Goal: Complete application form

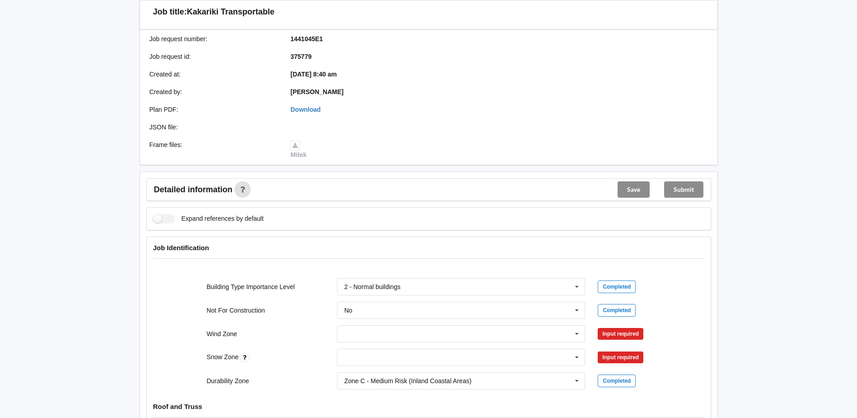
scroll to position [226, 0]
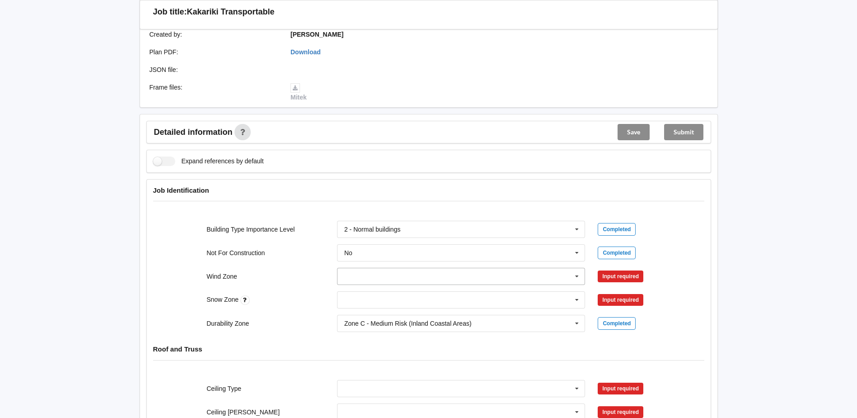
click at [578, 268] on icon at bounding box center [577, 276] width 14 height 17
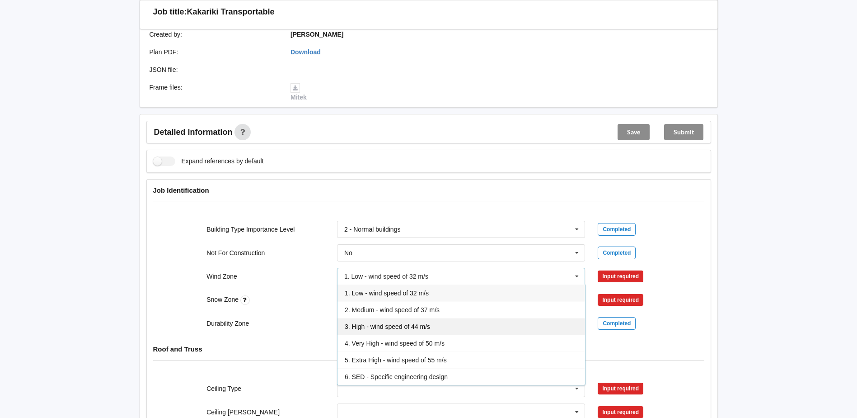
click at [407, 318] on div "3. High - wind speed of 44 m/s" at bounding box center [462, 326] width 248 height 17
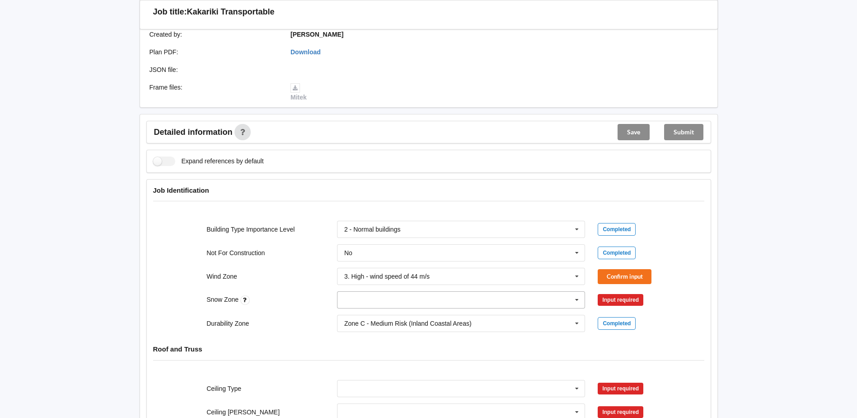
click at [572, 292] on icon at bounding box center [577, 299] width 14 height 17
click at [372, 360] on div "N3" at bounding box center [462, 366] width 248 height 17
click at [624, 292] on button "Confirm input" at bounding box center [625, 299] width 54 height 15
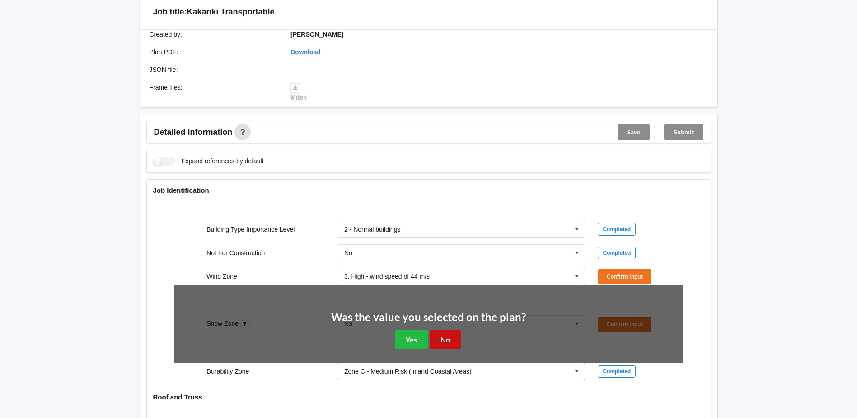
drag, startPoint x: 449, startPoint y: 329, endPoint x: 484, endPoint y: 316, distance: 36.8
click at [453, 330] on button "No" at bounding box center [445, 339] width 31 height 19
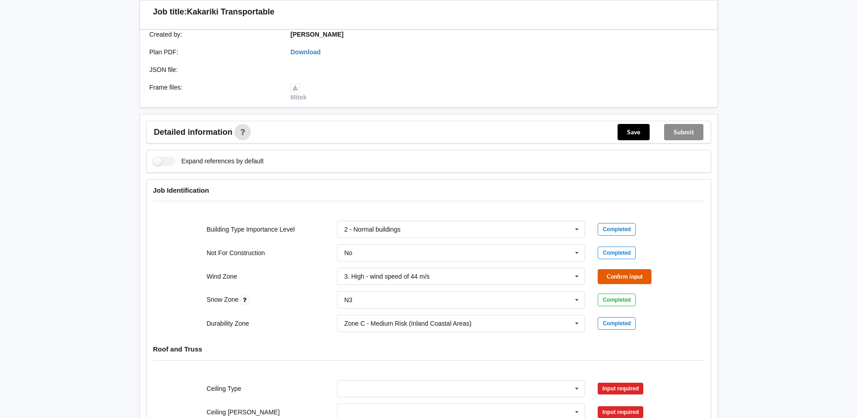
click at [616, 269] on button "Confirm input" at bounding box center [625, 276] width 54 height 15
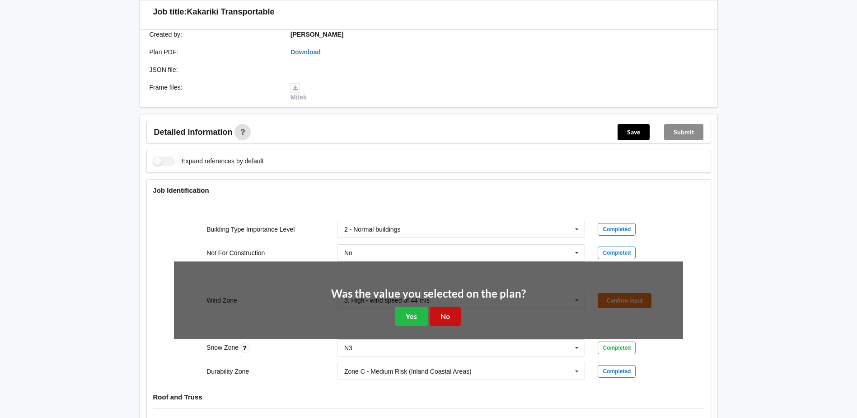
drag, startPoint x: 453, startPoint y: 305, endPoint x: 520, endPoint y: 268, distance: 76.6
click at [455, 306] on button "No" at bounding box center [445, 315] width 31 height 19
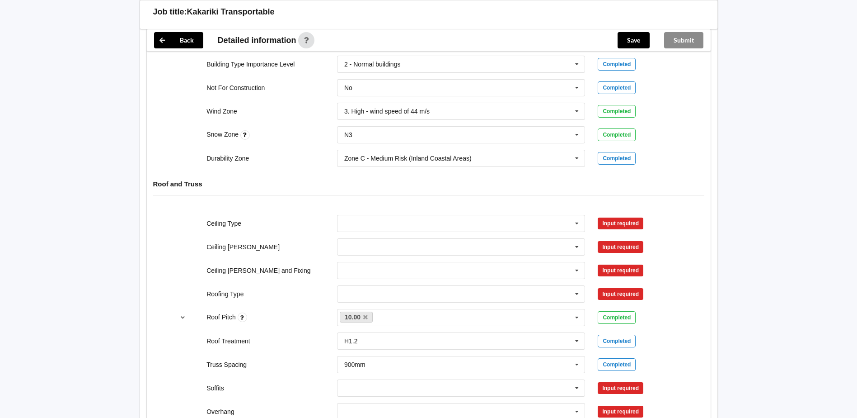
scroll to position [407, 0]
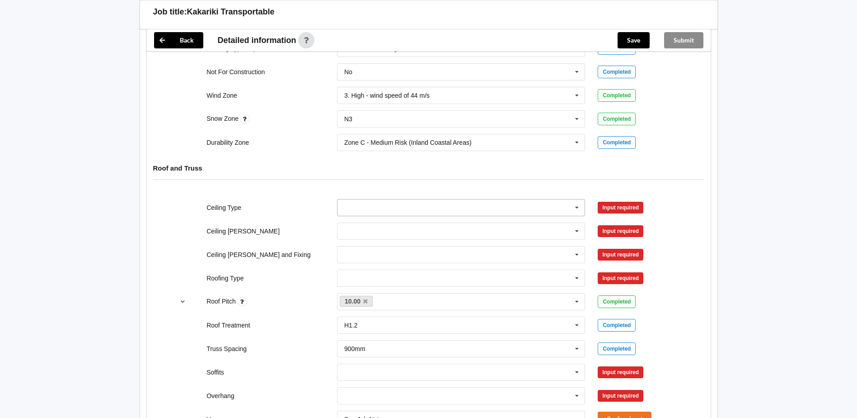
click at [574, 199] on icon at bounding box center [577, 207] width 14 height 17
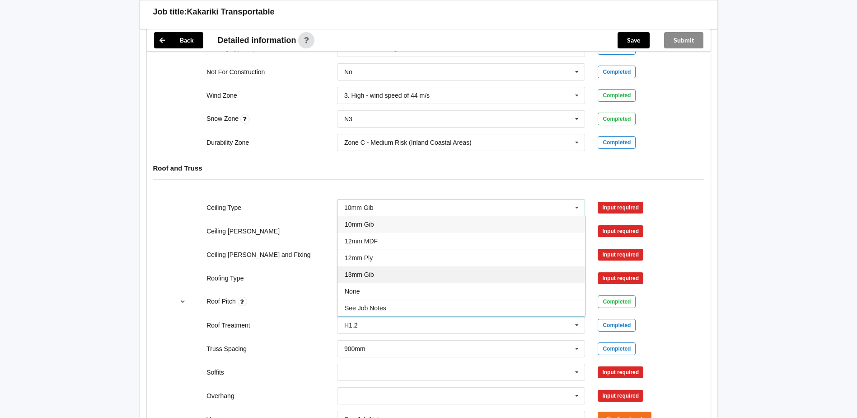
click at [391, 266] on div "13mm Gib" at bounding box center [462, 274] width 248 height 17
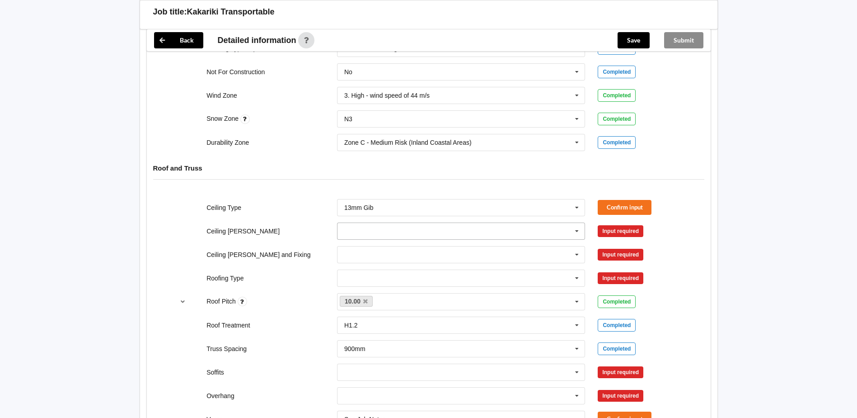
drag, startPoint x: 579, startPoint y: 221, endPoint x: 554, endPoint y: 223, distance: 25.4
click at [578, 223] on icon at bounding box center [577, 231] width 14 height 17
click at [390, 273] on div "600mm" at bounding box center [462, 281] width 248 height 17
click at [616, 223] on button "Confirm input" at bounding box center [625, 230] width 54 height 15
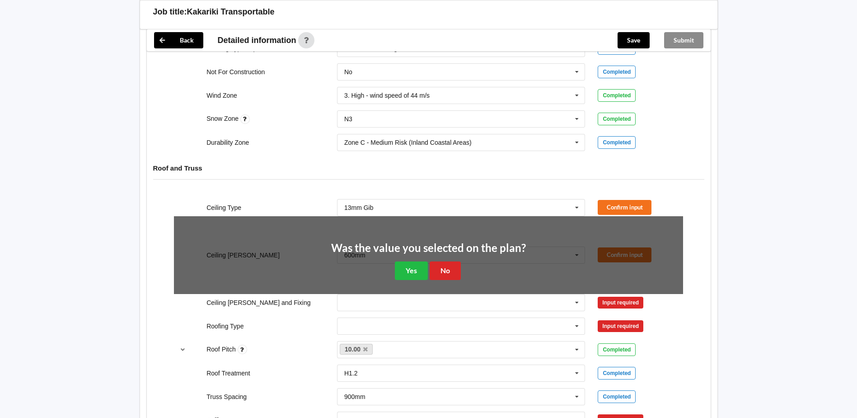
drag, startPoint x: 448, startPoint y: 250, endPoint x: 456, endPoint y: 251, distance: 7.7
click at [450, 251] on div "Was the value you selected on the plan? Yes No" at bounding box center [428, 261] width 195 height 38
drag, startPoint x: 441, startPoint y: 262, endPoint x: 461, endPoint y: 252, distance: 22.8
click at [446, 261] on button "No" at bounding box center [445, 270] width 31 height 19
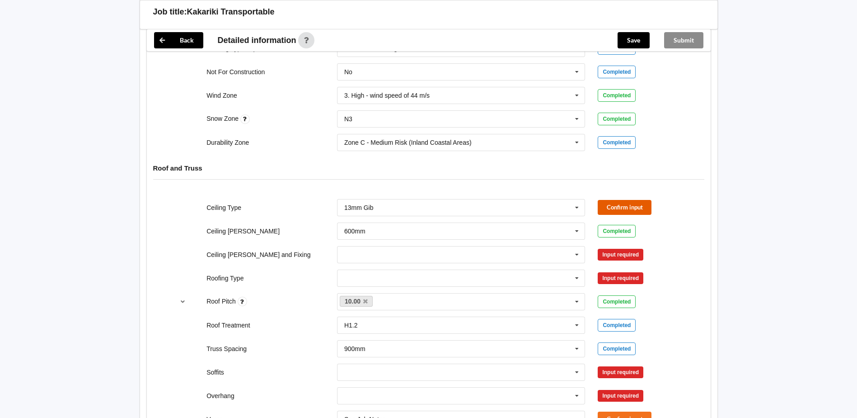
click at [616, 200] on button "Confirm input" at bounding box center [625, 207] width 54 height 15
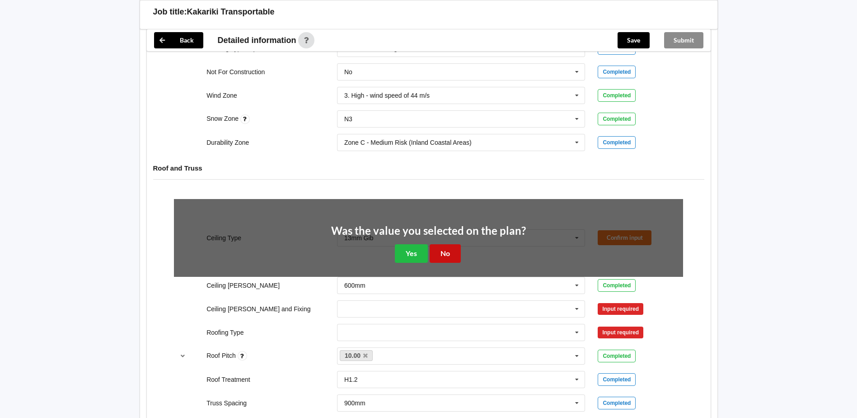
click at [449, 244] on button "No" at bounding box center [445, 253] width 31 height 19
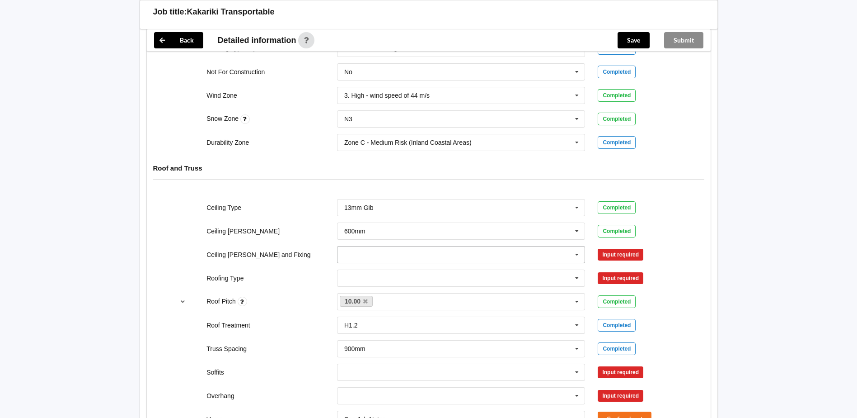
click at [575, 249] on icon at bounding box center [577, 254] width 14 height 17
drag, startPoint x: 450, startPoint y: 326, endPoint x: 465, endPoint y: 309, distance: 23.7
click at [449, 329] on div "Suspended - Metal on clips or Grid" at bounding box center [462, 337] width 248 height 17
click at [623, 247] on button "Confirm input" at bounding box center [625, 254] width 54 height 15
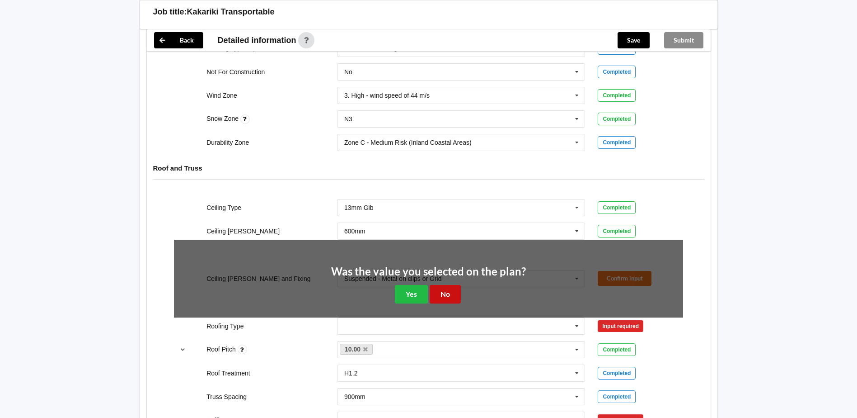
drag, startPoint x: 442, startPoint y: 284, endPoint x: 454, endPoint y: 278, distance: 14.0
click at [442, 285] on button "No" at bounding box center [445, 294] width 31 height 19
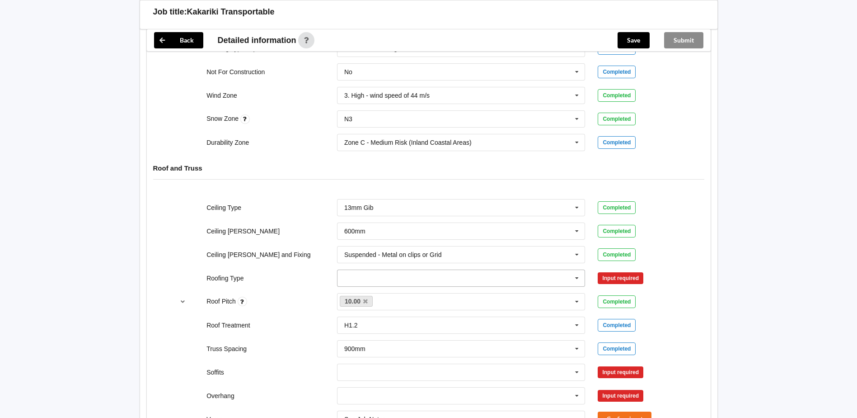
click at [577, 270] on icon at bounding box center [577, 278] width 14 height 17
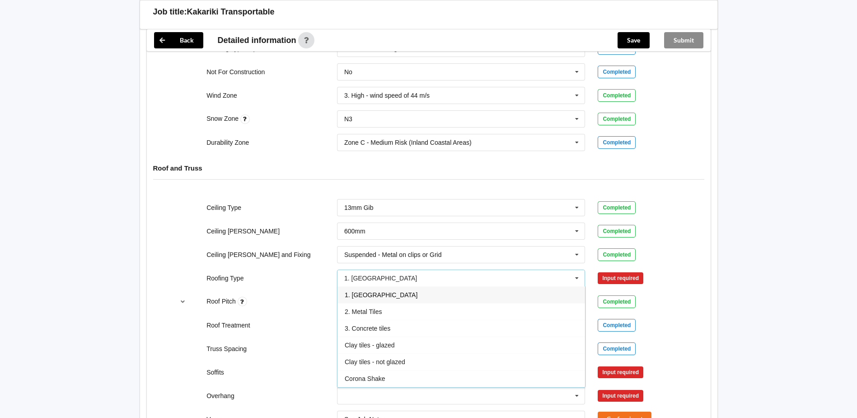
drag, startPoint x: 409, startPoint y: 288, endPoint x: 495, endPoint y: 274, distance: 86.6
click at [410, 288] on div "1. [GEOGRAPHIC_DATA]" at bounding box center [462, 294] width 248 height 17
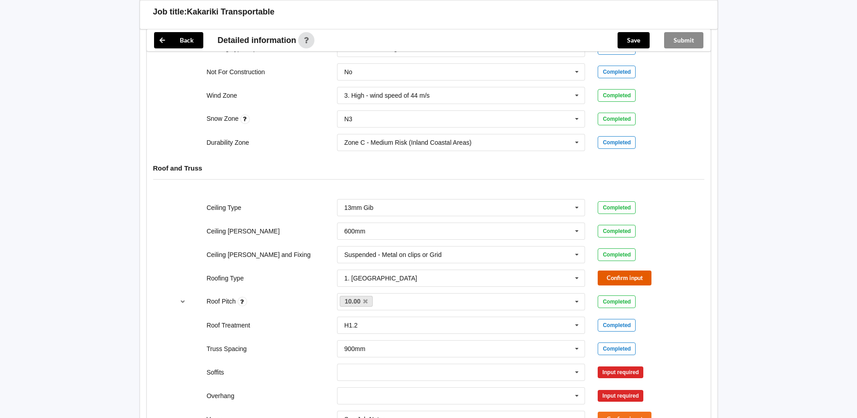
click at [625, 270] on button "Confirm input" at bounding box center [625, 277] width 54 height 15
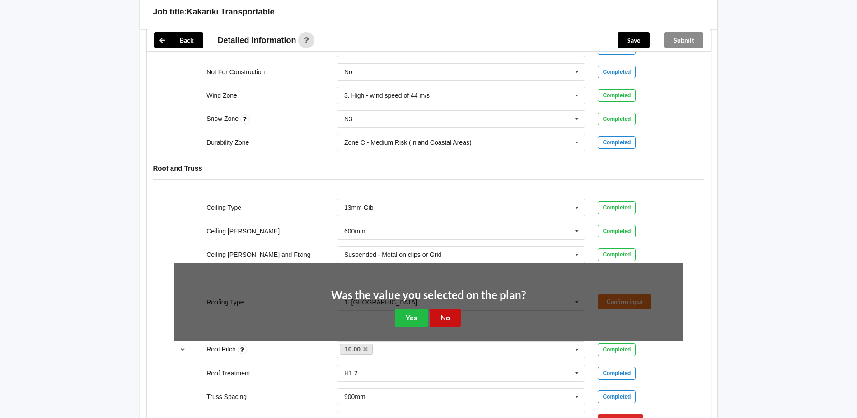
click at [450, 308] on button "No" at bounding box center [445, 317] width 31 height 19
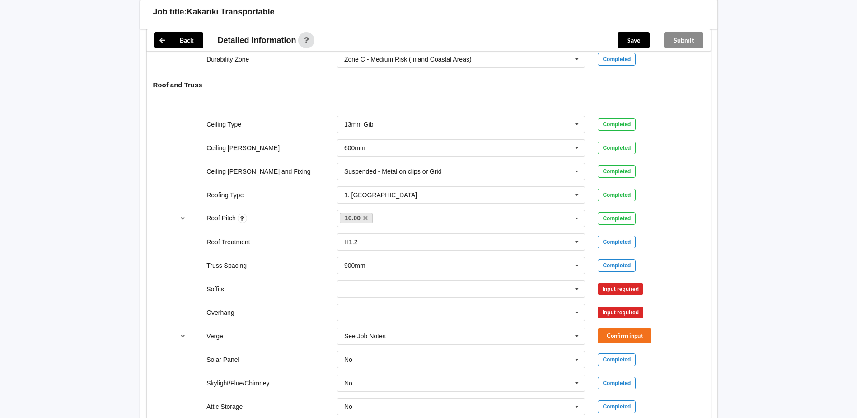
scroll to position [497, 0]
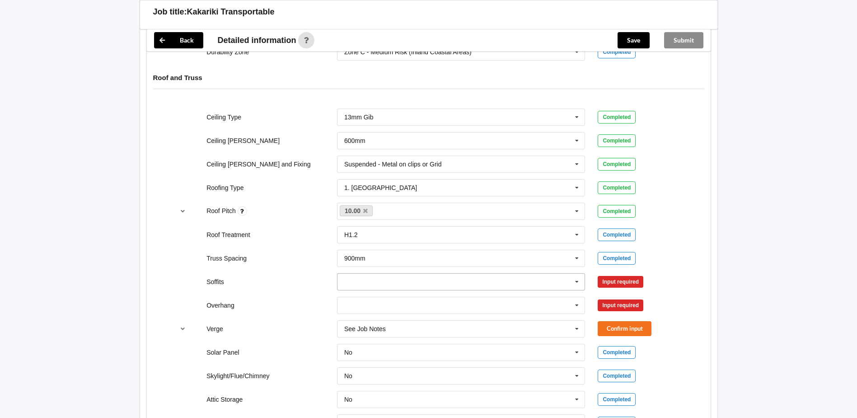
click at [575, 273] on icon at bounding box center [577, 281] width 14 height 17
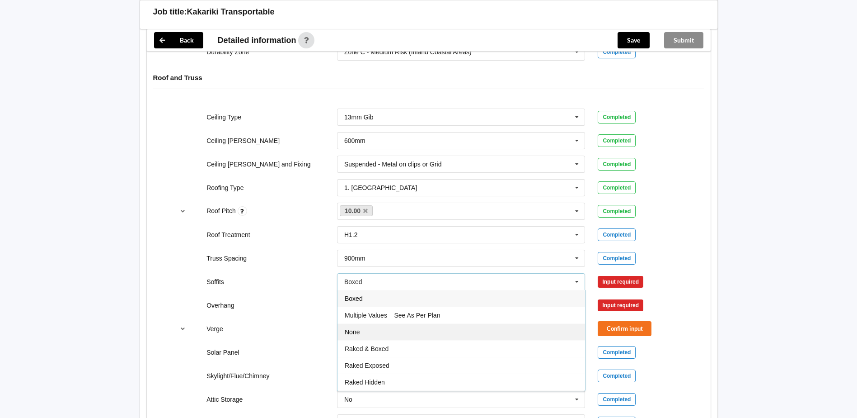
drag, startPoint x: 385, startPoint y: 324, endPoint x: 394, endPoint y: 319, distance: 10.9
click at [385, 324] on div "None" at bounding box center [462, 331] width 248 height 17
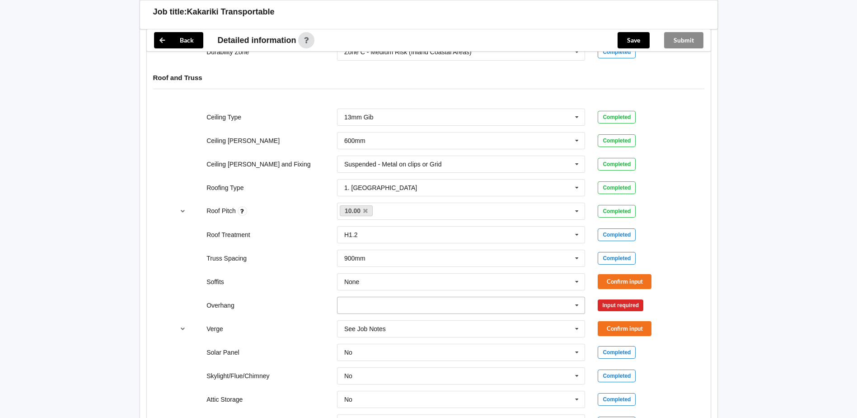
click at [574, 297] on icon at bounding box center [577, 305] width 14 height 17
drag, startPoint x: 392, startPoint y: 394, endPoint x: 390, endPoint y: 389, distance: 5.3
click at [390, 397] on div "None" at bounding box center [462, 405] width 248 height 17
click at [612, 297] on button "Confirm input" at bounding box center [625, 304] width 54 height 15
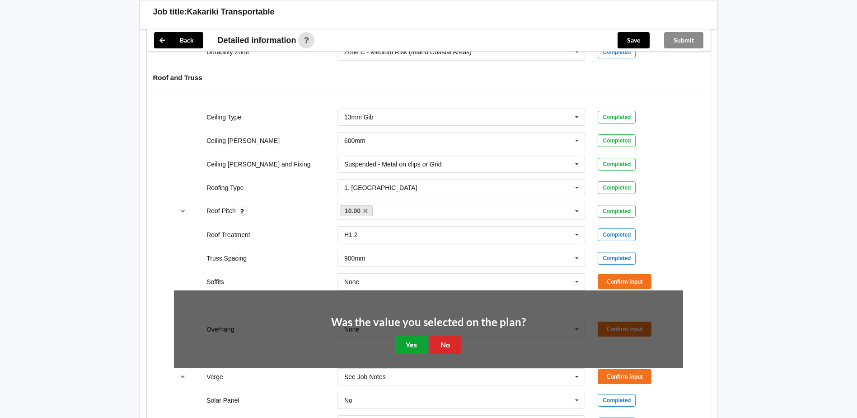
drag, startPoint x: 401, startPoint y: 337, endPoint x: 408, endPoint y: 334, distance: 7.5
click at [402, 336] on button "Yes" at bounding box center [411, 344] width 33 height 19
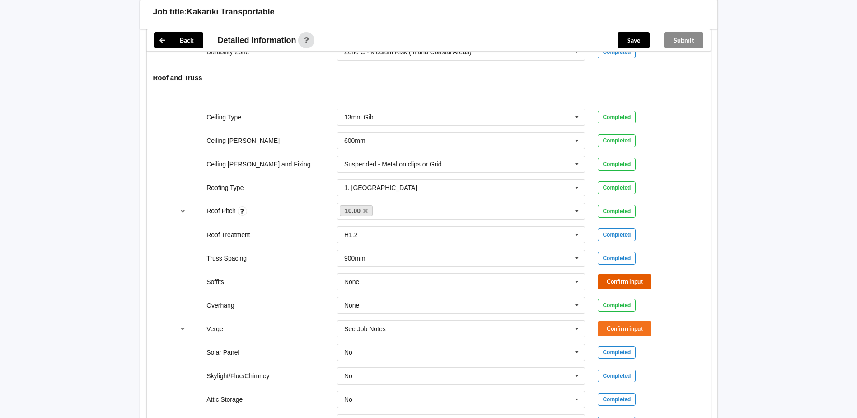
click at [627, 274] on button "Confirm input" at bounding box center [625, 281] width 54 height 15
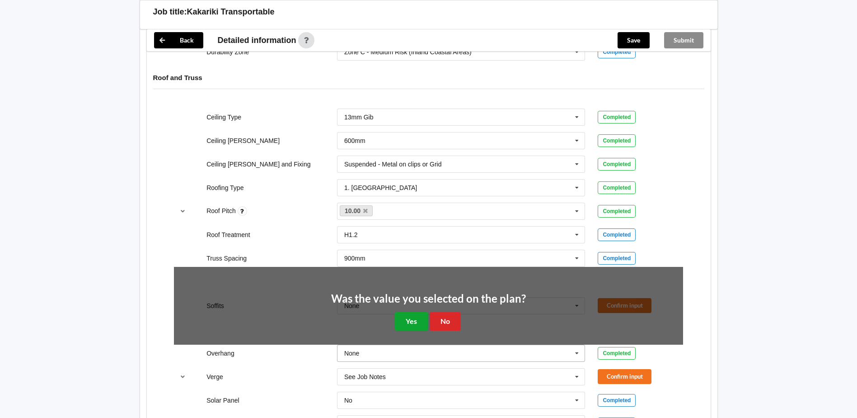
drag, startPoint x: 405, startPoint y: 314, endPoint x: 411, endPoint y: 300, distance: 15.0
click at [406, 313] on button "Yes" at bounding box center [411, 321] width 33 height 19
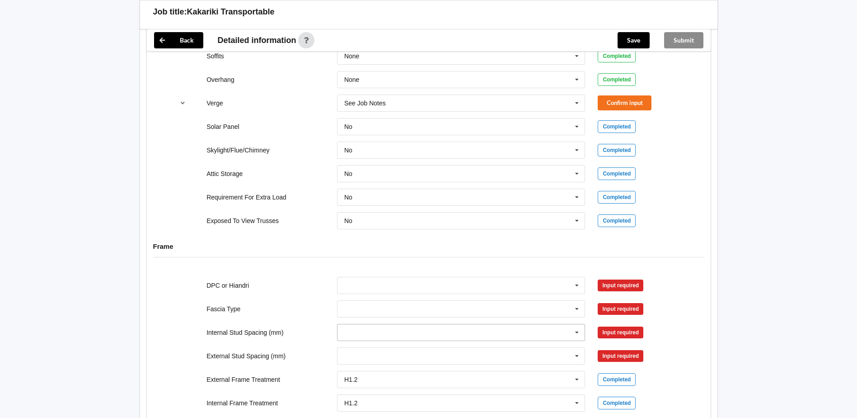
scroll to position [723, 0]
click at [578, 277] on icon at bounding box center [577, 285] width 14 height 17
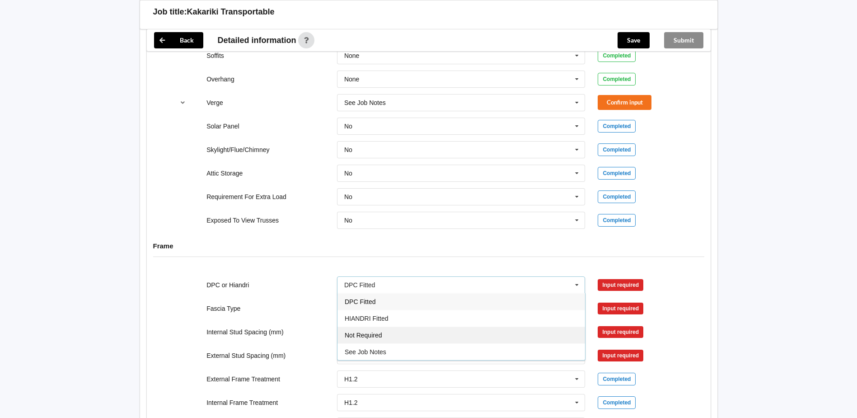
click at [399, 326] on div "Not Required" at bounding box center [462, 334] width 248 height 17
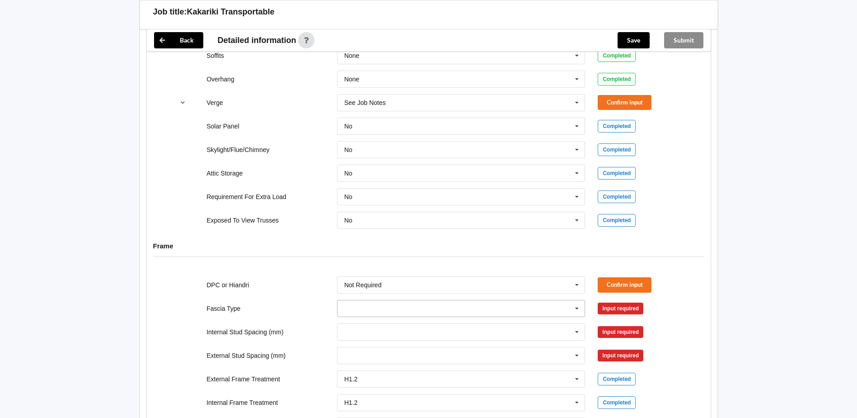
click at [577, 300] on icon at bounding box center [577, 308] width 14 height 17
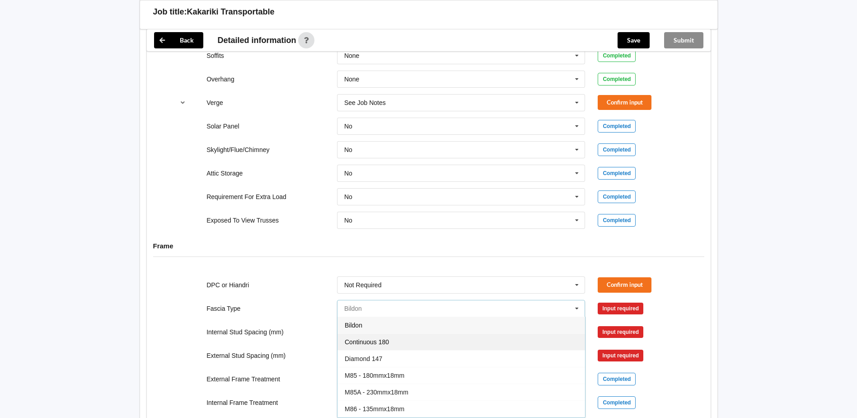
scroll to position [45, 0]
click at [413, 324] on div "M85 - 180mmx18mm" at bounding box center [462, 329] width 248 height 17
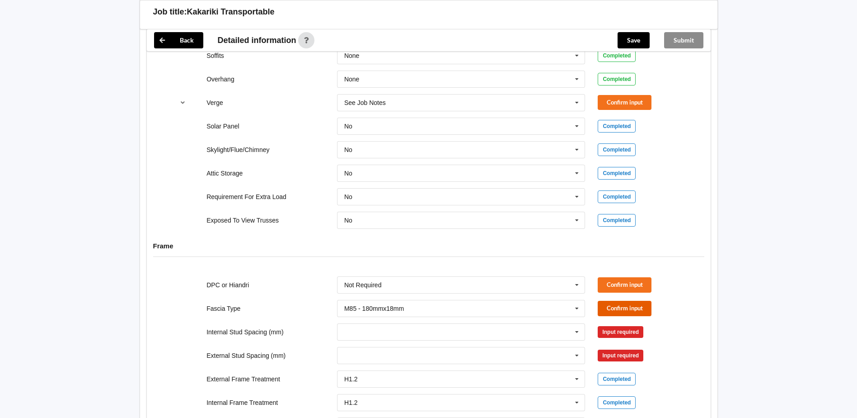
click at [624, 301] on button "Confirm input" at bounding box center [625, 308] width 54 height 15
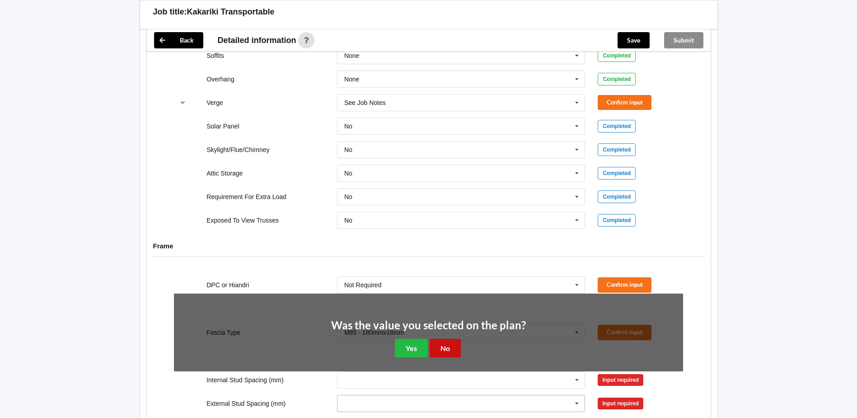
drag, startPoint x: 450, startPoint y: 343, endPoint x: 449, endPoint y: 338, distance: 5.1
click at [449, 343] on button "No" at bounding box center [445, 347] width 31 height 19
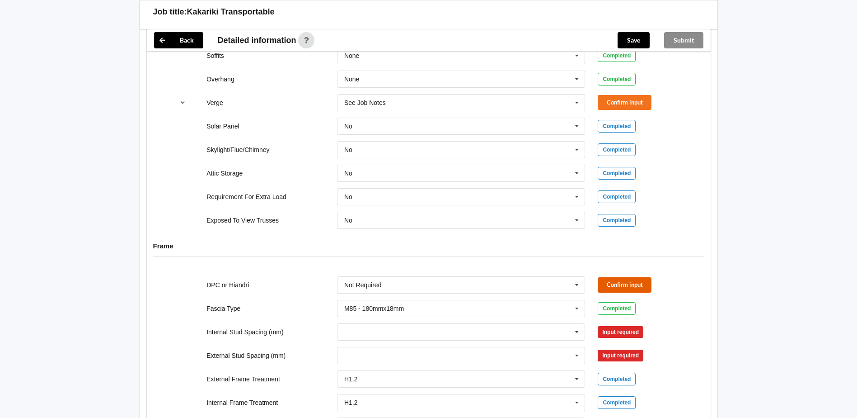
click at [609, 278] on button "Confirm input" at bounding box center [625, 284] width 54 height 15
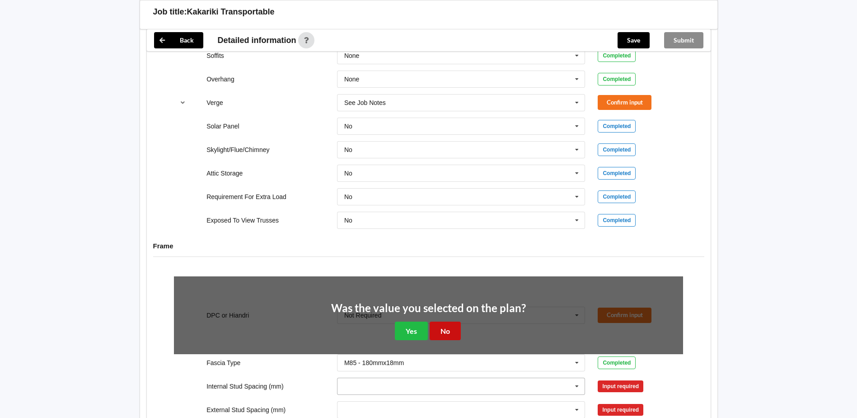
drag, startPoint x: 445, startPoint y: 319, endPoint x: 456, endPoint y: 319, distance: 11.7
click at [446, 321] on button "No" at bounding box center [445, 330] width 31 height 19
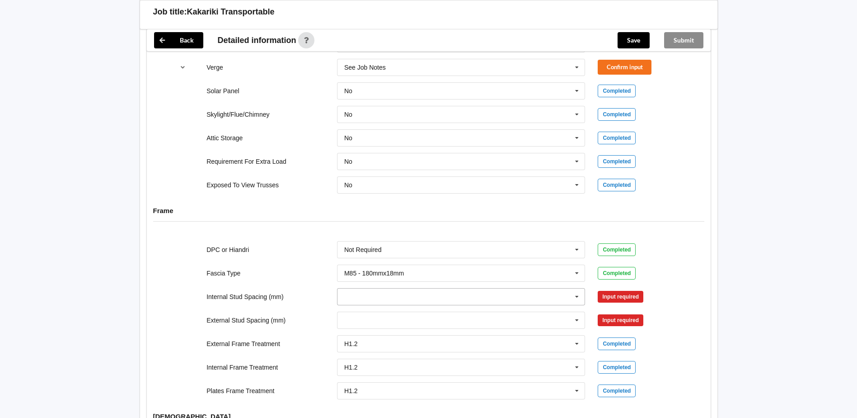
scroll to position [768, 0]
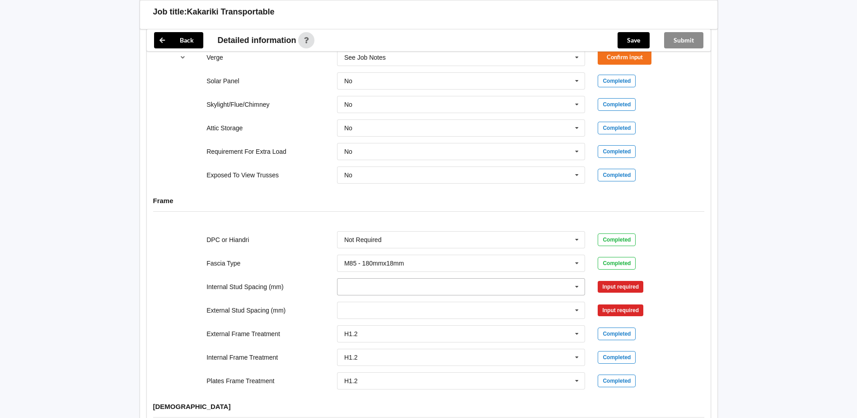
click at [580, 278] on icon at bounding box center [577, 286] width 14 height 17
click at [369, 362] on div "600" at bounding box center [462, 370] width 248 height 17
click at [577, 302] on icon at bounding box center [577, 310] width 14 height 17
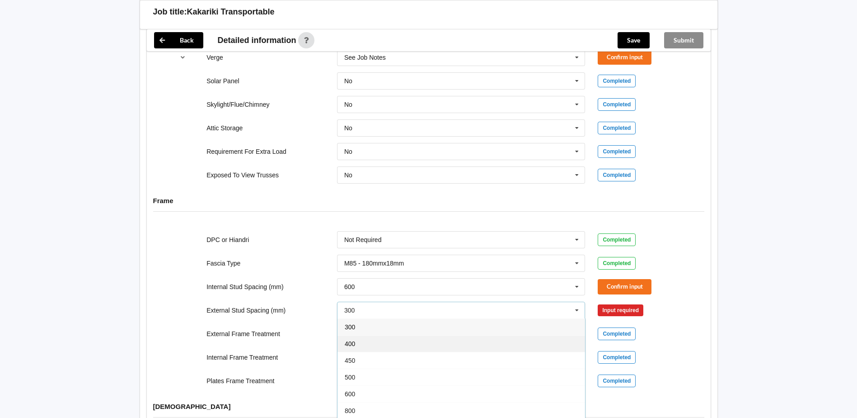
drag, startPoint x: 384, startPoint y: 336, endPoint x: 403, endPoint y: 326, distance: 21.2
click at [385, 335] on div "400" at bounding box center [462, 343] width 248 height 17
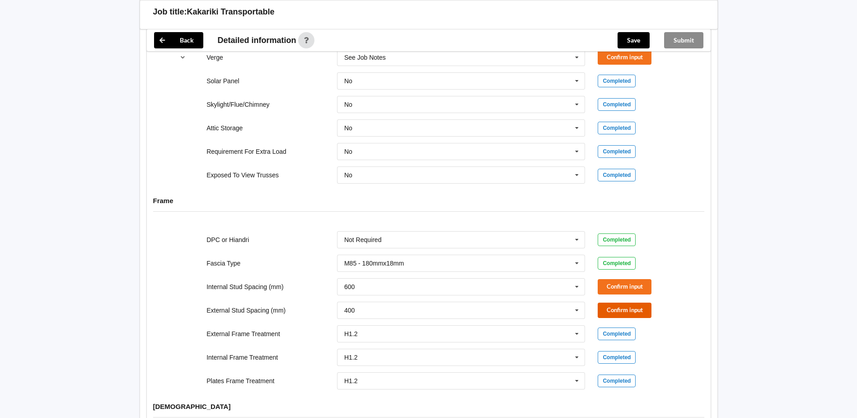
click at [620, 302] on button "Confirm input" at bounding box center [625, 309] width 54 height 15
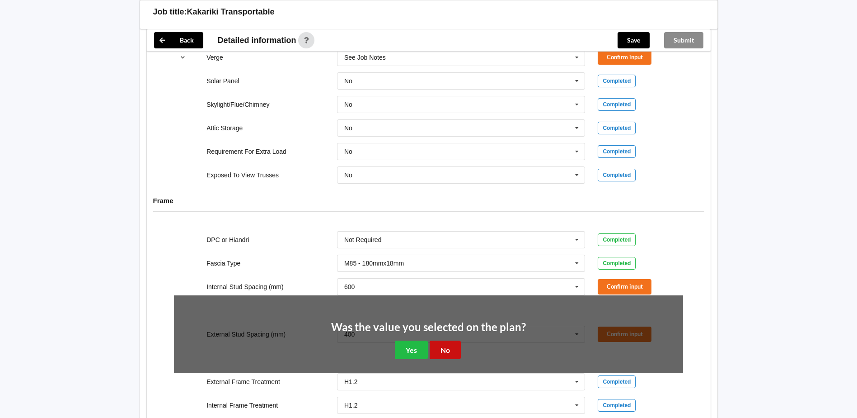
click at [448, 340] on button "No" at bounding box center [445, 349] width 31 height 19
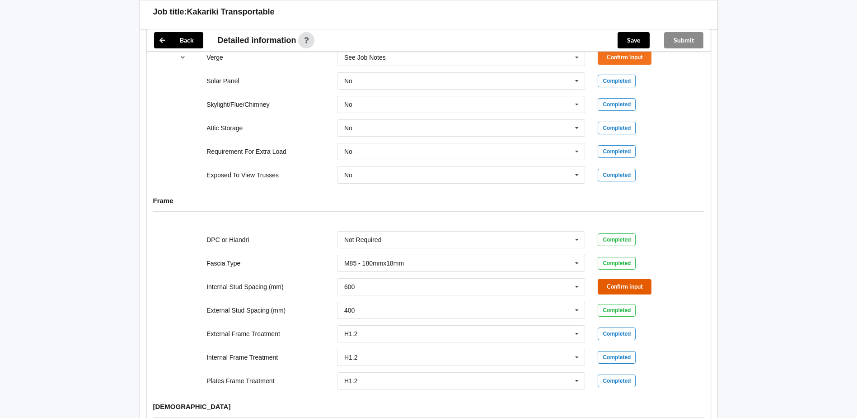
click at [614, 279] on button "Confirm input" at bounding box center [625, 286] width 54 height 15
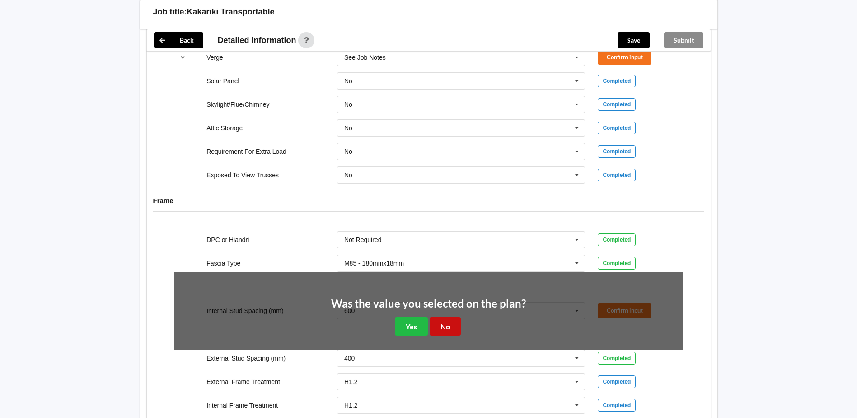
click at [446, 317] on button "No" at bounding box center [445, 326] width 31 height 19
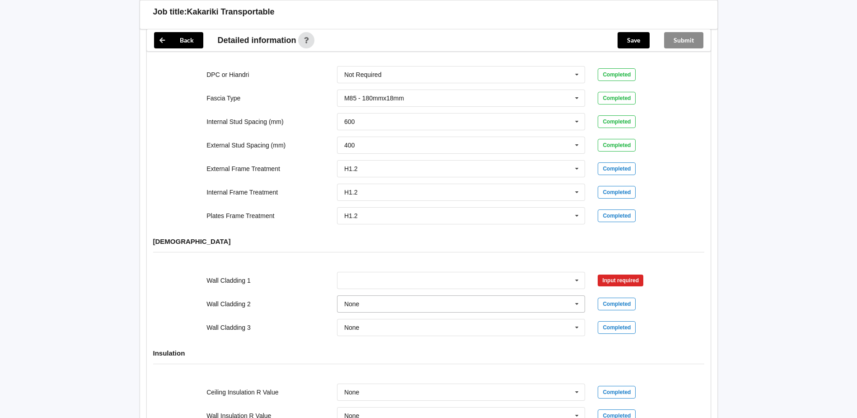
scroll to position [949, 0]
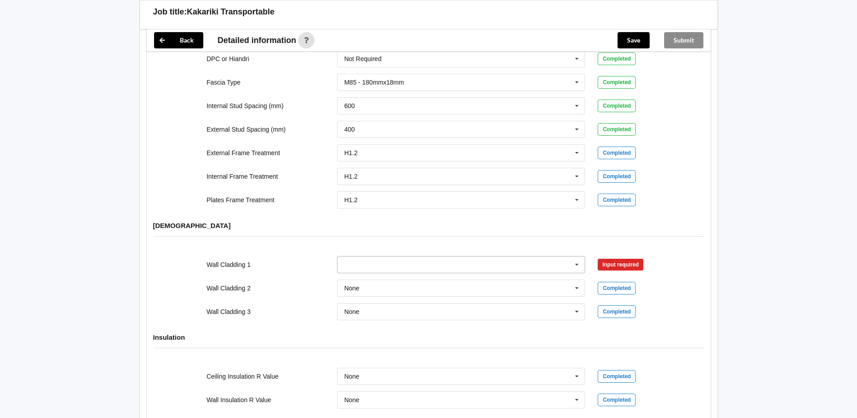
click at [577, 257] on icon at bounding box center [577, 264] width 14 height 17
click at [400, 274] on div "Axon Panel" at bounding box center [462, 281] width 248 height 17
click at [622, 257] on button "Confirm input" at bounding box center [625, 264] width 54 height 15
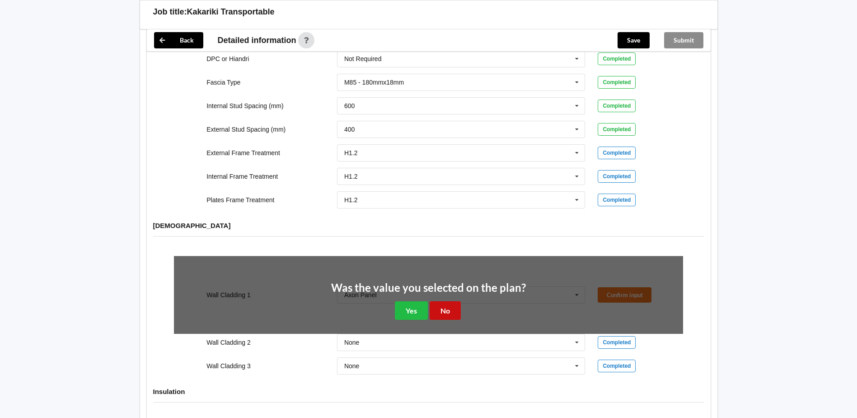
click at [448, 301] on button "No" at bounding box center [445, 310] width 31 height 19
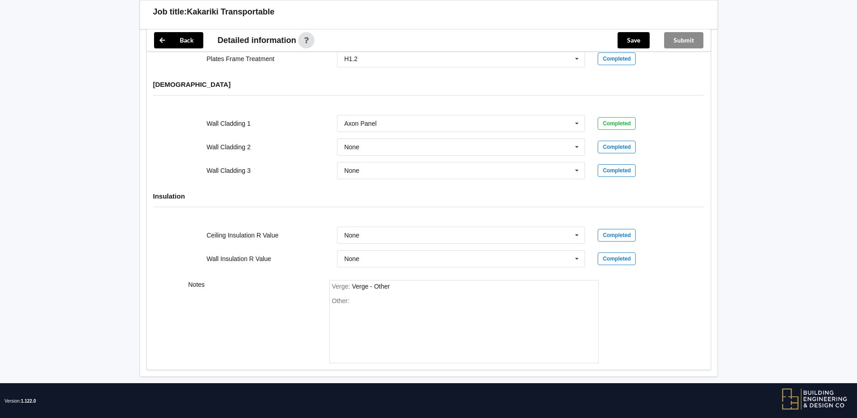
scroll to position [1091, 0]
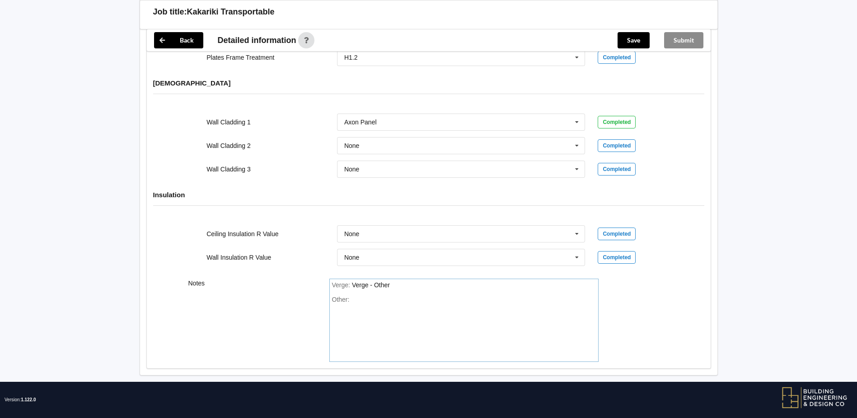
click at [373, 296] on div "Other:" at bounding box center [464, 327] width 264 height 63
click at [577, 226] on icon at bounding box center [577, 234] width 14 height 17
click at [383, 277] on div "R5.0" at bounding box center [462, 285] width 248 height 17
click at [578, 249] on icon at bounding box center [577, 257] width 14 height 17
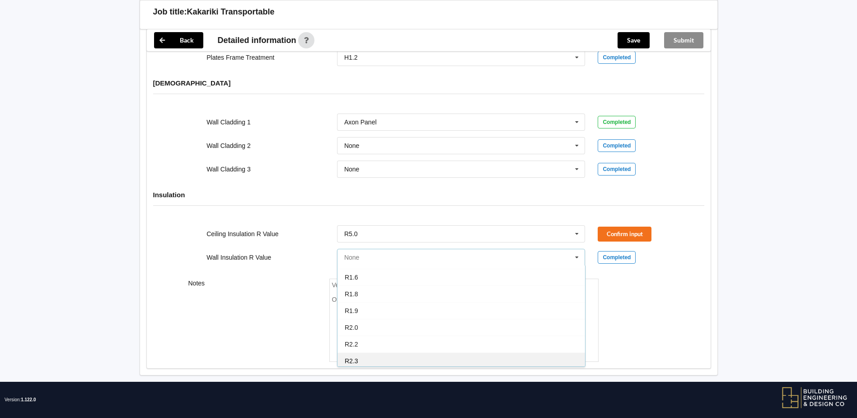
scroll to position [136, 0]
click at [381, 347] on div "R2.5" at bounding box center [462, 355] width 248 height 17
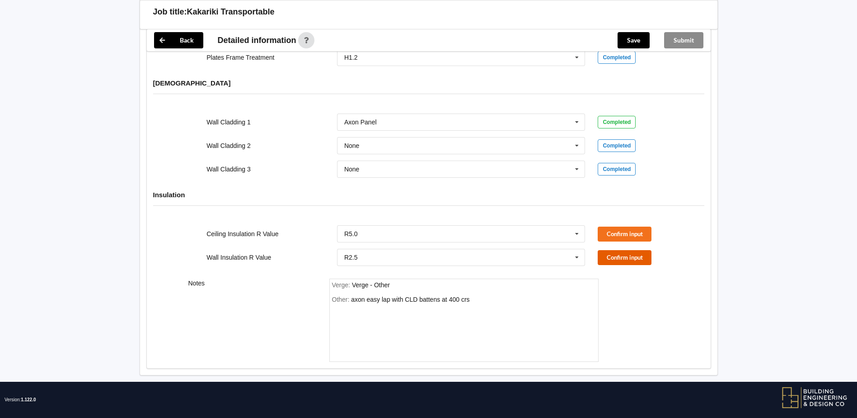
click at [632, 251] on button "Confirm input" at bounding box center [625, 257] width 54 height 15
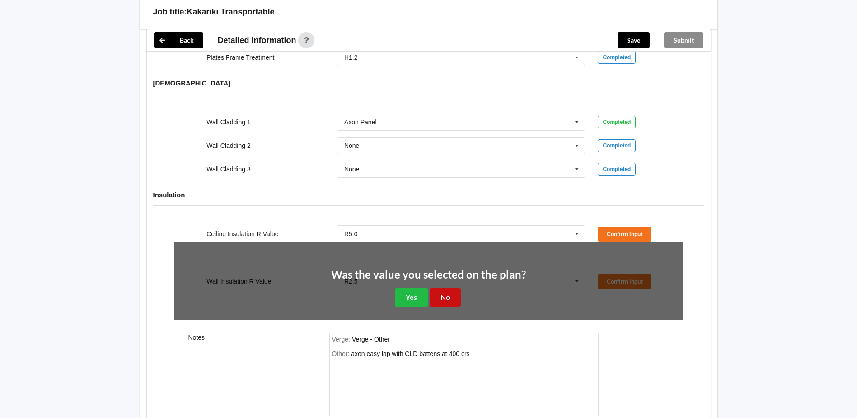
click at [442, 288] on button "No" at bounding box center [445, 297] width 31 height 19
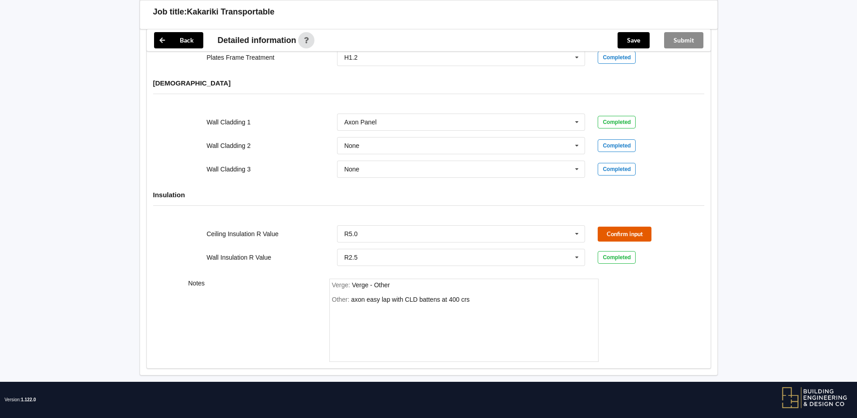
click at [616, 226] on button "Confirm input" at bounding box center [625, 233] width 54 height 15
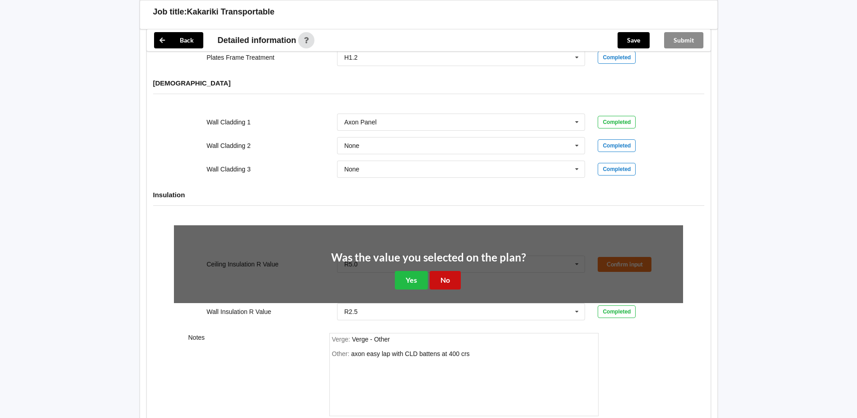
drag, startPoint x: 445, startPoint y: 270, endPoint x: 472, endPoint y: 257, distance: 29.9
click at [447, 271] on button "No" at bounding box center [445, 280] width 31 height 19
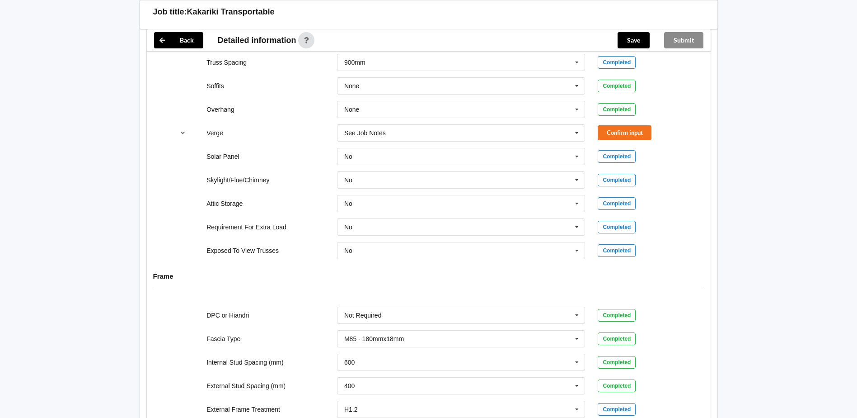
scroll to position [685, 0]
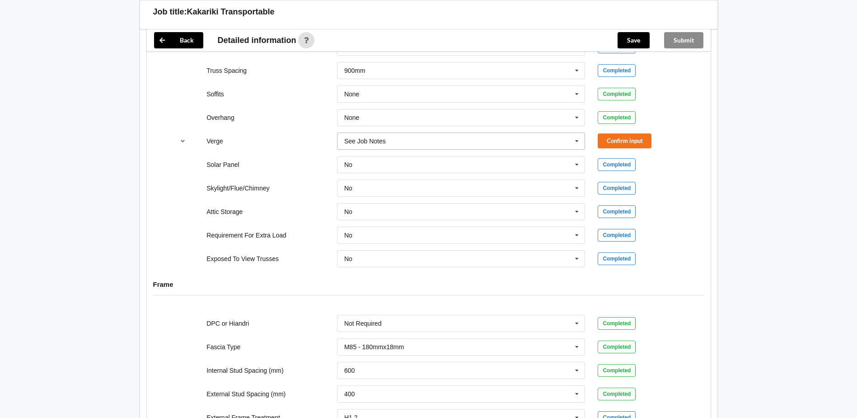
click at [578, 134] on icon at bounding box center [577, 141] width 14 height 17
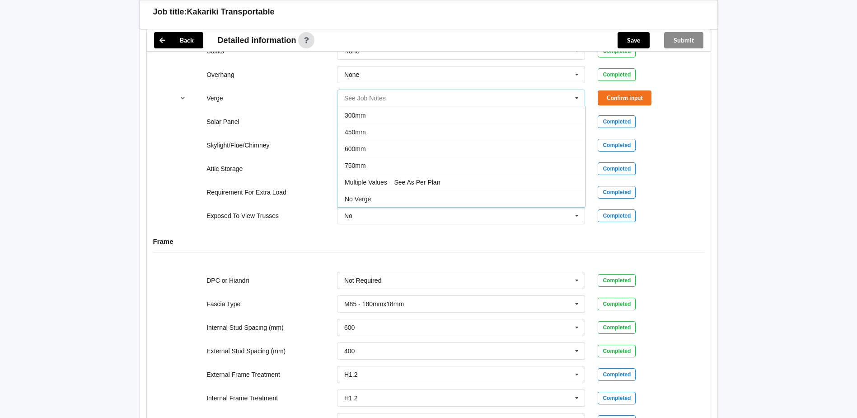
scroll to position [730, 0]
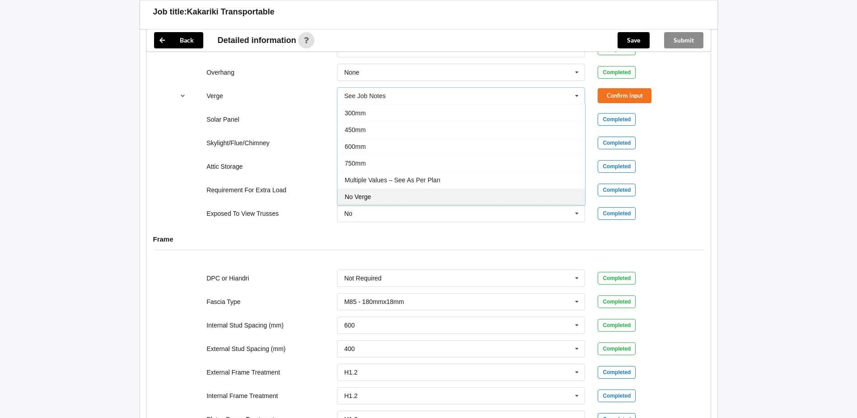
click at [390, 190] on div "No Verge" at bounding box center [462, 196] width 248 height 17
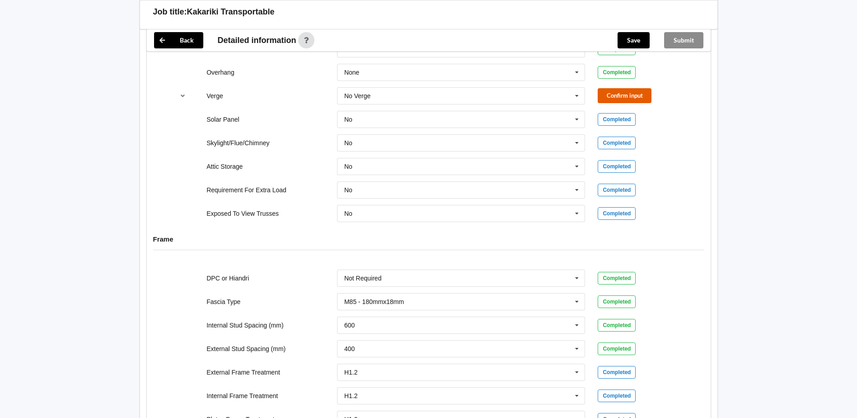
click at [625, 88] on button "Confirm input" at bounding box center [625, 95] width 54 height 15
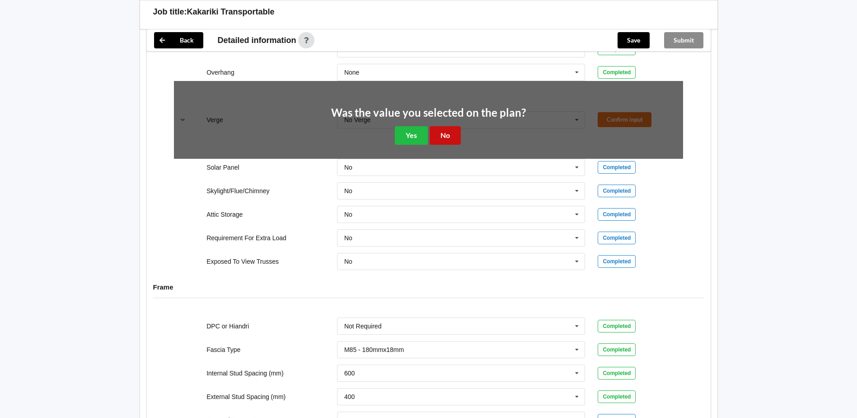
drag, startPoint x: 451, startPoint y: 124, endPoint x: 534, endPoint y: 68, distance: 100.2
click at [451, 126] on button "No" at bounding box center [445, 135] width 31 height 19
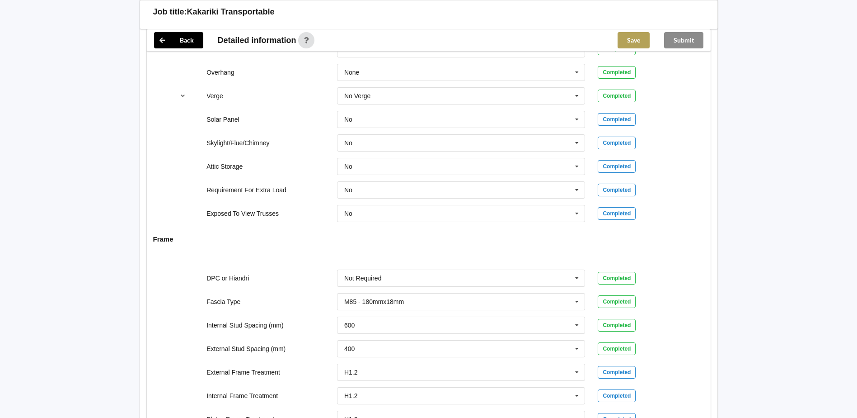
click at [637, 43] on button "Save" at bounding box center [634, 40] width 32 height 16
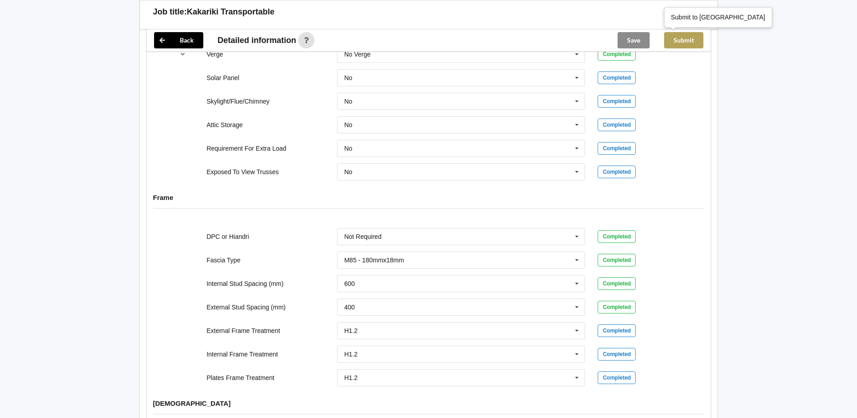
click at [683, 38] on button "Submit" at bounding box center [683, 40] width 39 height 16
